Goal: Task Accomplishment & Management: Manage account settings

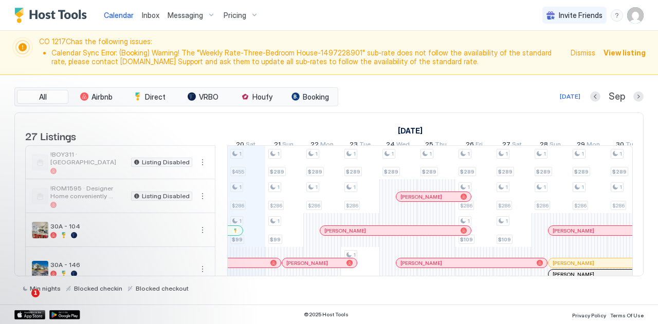
click at [243, 12] on span "Pricing" at bounding box center [235, 15] width 23 height 9
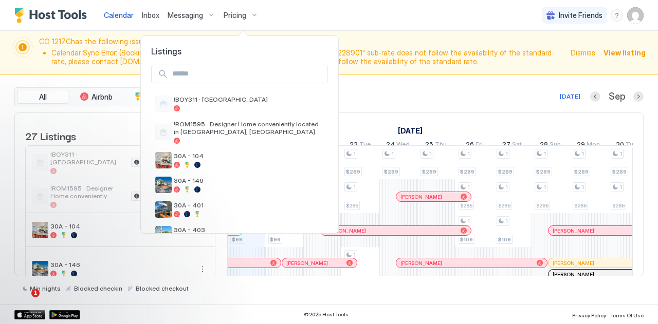
click at [637, 15] on div at bounding box center [329, 162] width 658 height 324
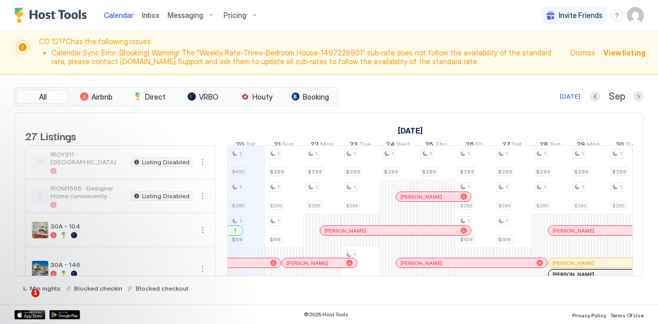
click at [632, 16] on img "User profile" at bounding box center [635, 15] width 16 height 16
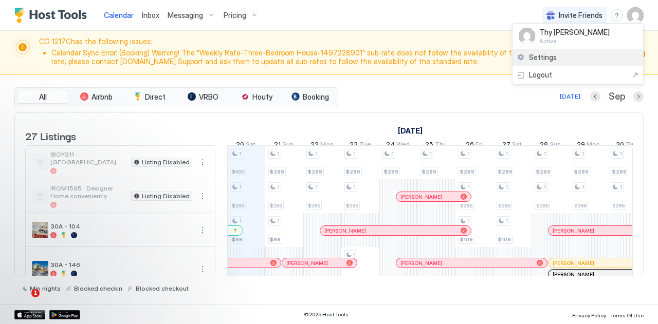
click at [555, 55] on span "Settings" at bounding box center [543, 57] width 28 height 9
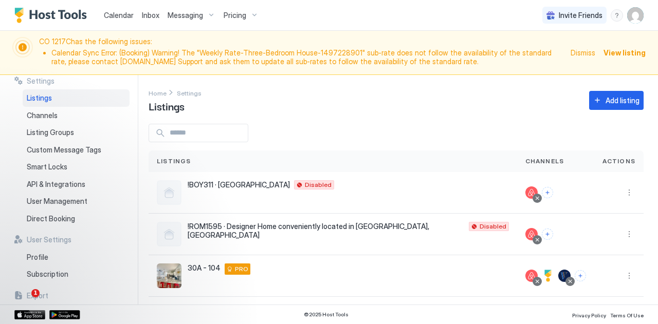
scroll to position [6, 0]
click at [40, 175] on div "Smart Locks" at bounding box center [76, 167] width 107 height 17
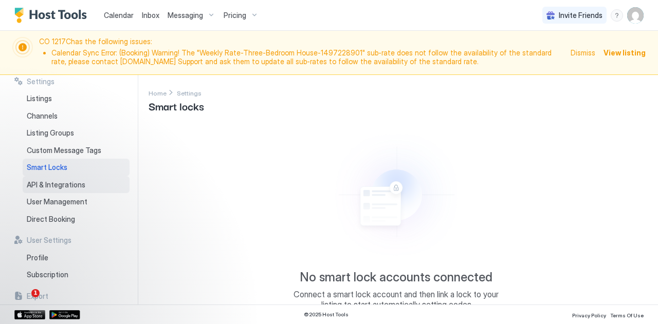
click at [38, 181] on span "API & Integrations" at bounding box center [56, 185] width 59 height 9
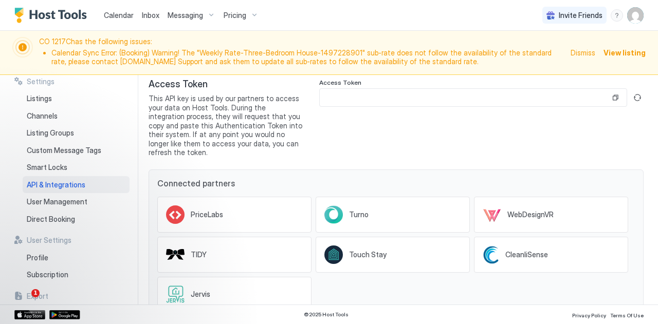
scroll to position [77, 0]
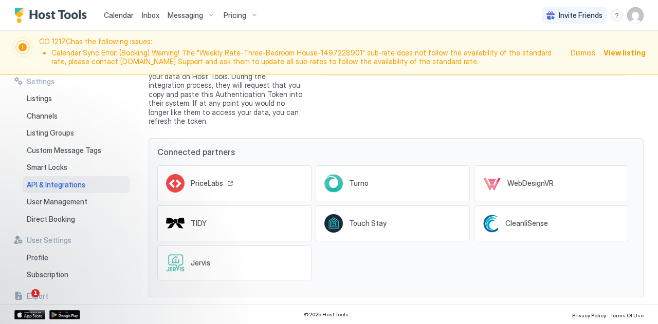
click at [239, 174] on div "PriceLabs" at bounding box center [234, 184] width 154 height 36
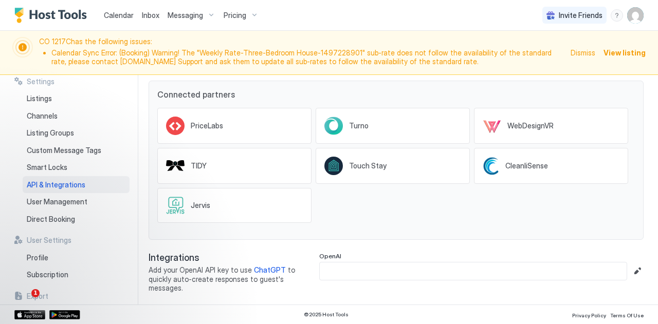
scroll to position [0, 0]
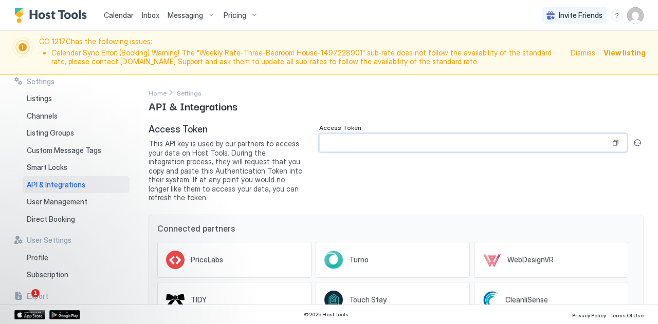
click at [369, 139] on input "Input Field" at bounding box center [465, 142] width 291 height 17
click at [610, 141] on button "Copy" at bounding box center [615, 143] width 10 height 10
click at [610, 141] on button "Copied" at bounding box center [615, 143] width 10 height 10
click at [632, 141] on button "Generate new token" at bounding box center [638, 143] width 12 height 12
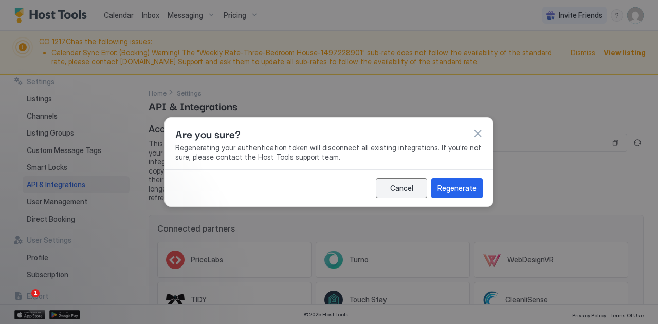
click at [402, 189] on div "Cancel" at bounding box center [401, 188] width 23 height 11
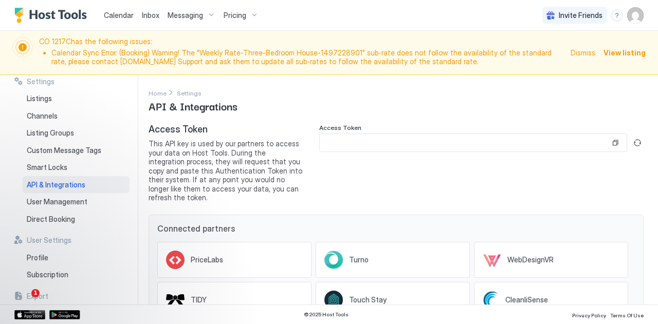
click at [636, 13] on img "User profile" at bounding box center [635, 15] width 16 height 16
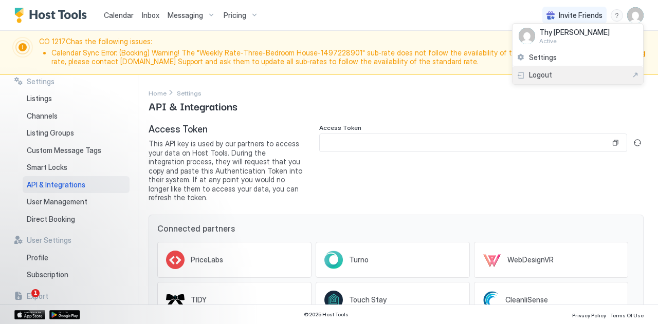
click at [538, 69] on div "Logout" at bounding box center [578, 75] width 131 height 18
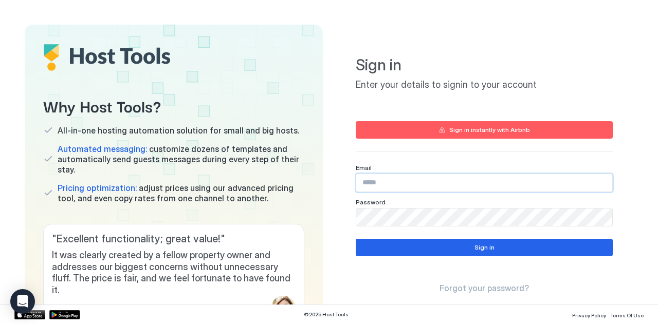
click at [403, 186] on input "Input Field" at bounding box center [484, 182] width 256 height 17
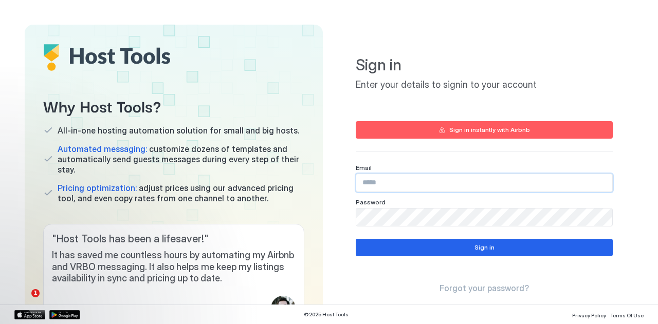
type input "**********"
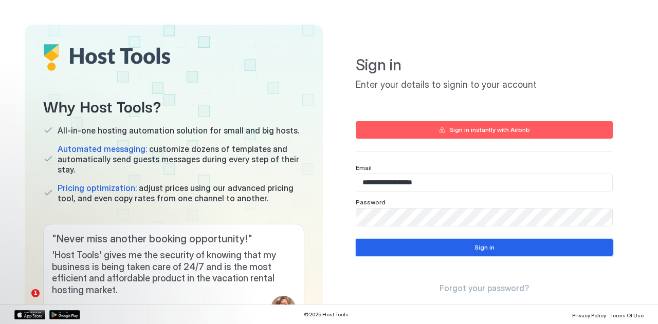
click at [365, 246] on button "Sign in" at bounding box center [484, 247] width 257 height 17
